Goal: Task Accomplishment & Management: Use online tool/utility

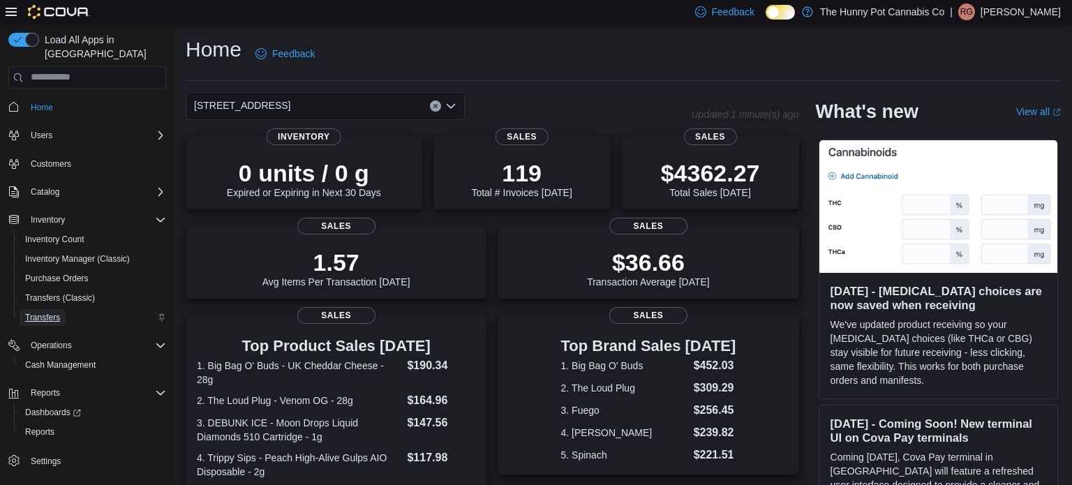
click at [41, 312] on span "Transfers" at bounding box center [42, 317] width 35 height 11
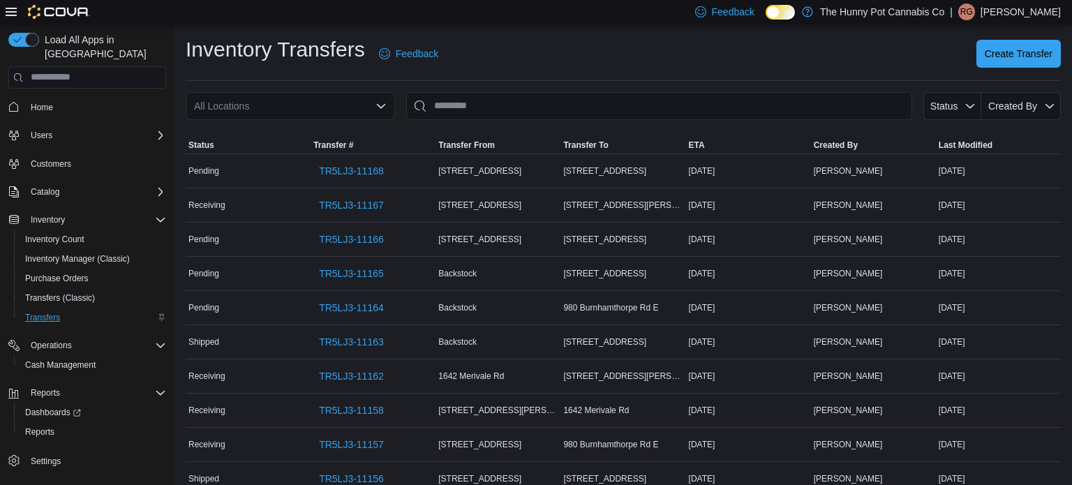
click at [336, 97] on div "All Locations" at bounding box center [290, 106] width 209 height 28
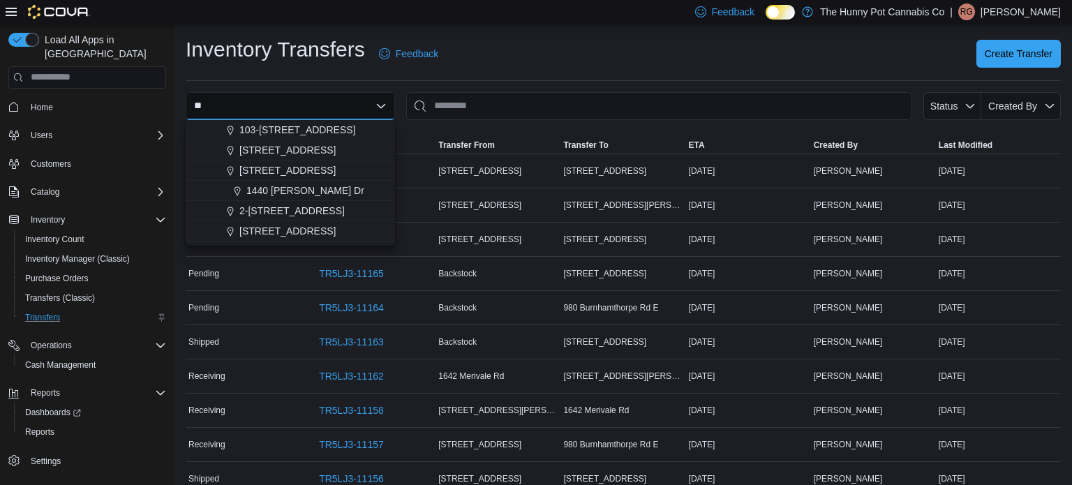
type input "***"
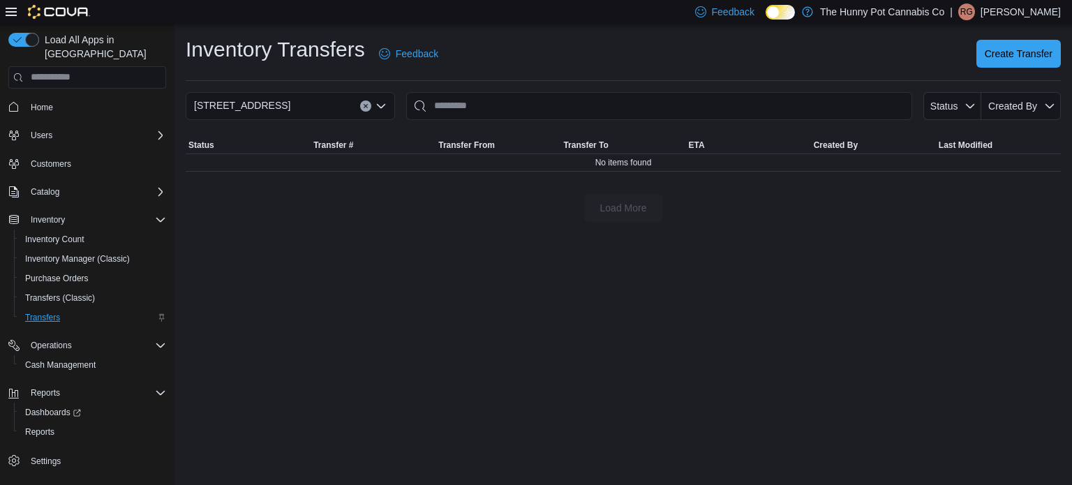
click at [366, 108] on icon "Clear input" at bounding box center [366, 106] width 6 height 6
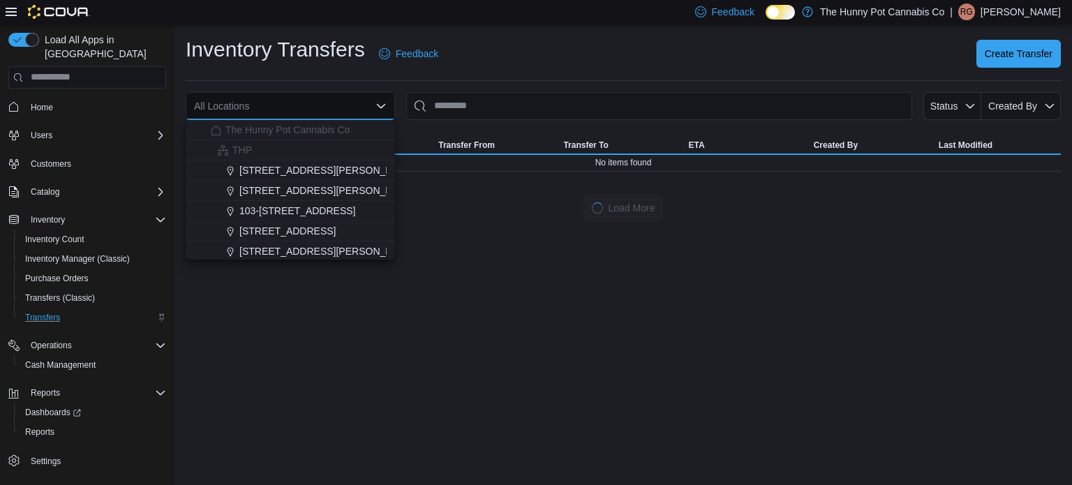
click at [280, 105] on div "All Locations Combo box. Selected. Combo box input. All Locations. Type some te…" at bounding box center [290, 106] width 209 height 28
click at [555, 87] on div "Inventory Transfers Feedback Create Transfer All Locations Combo box. Selected.…" at bounding box center [622, 128] width 897 height 209
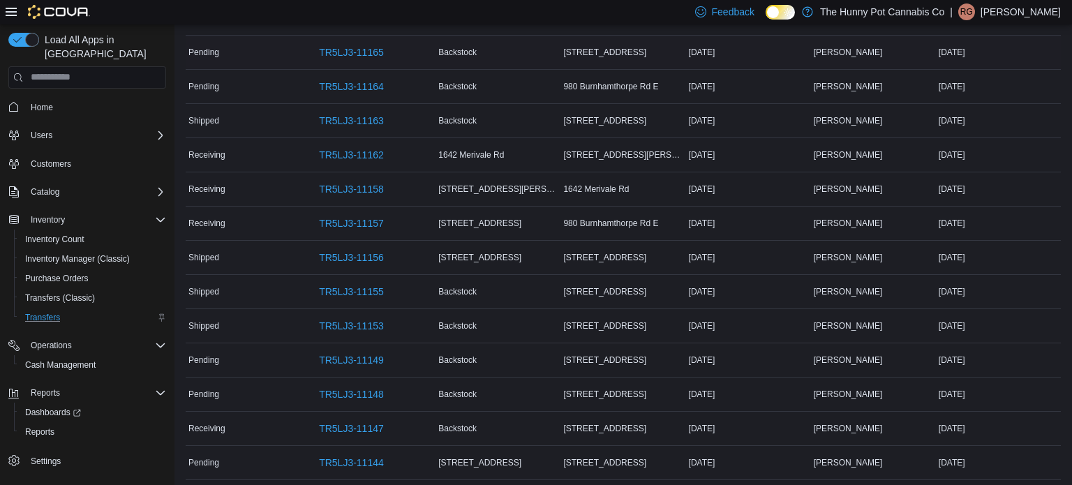
scroll to position [227, 0]
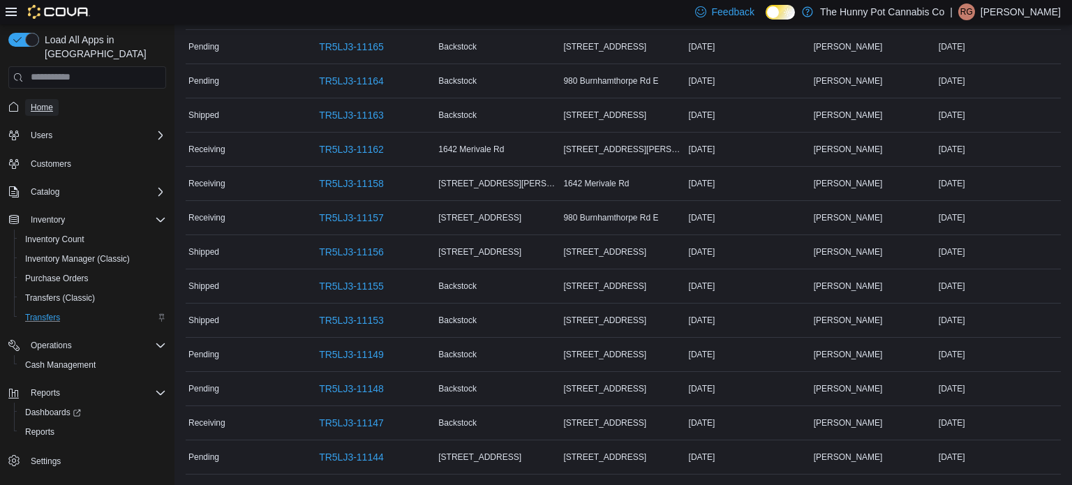
click at [52, 102] on span "Home" at bounding box center [42, 107] width 22 height 11
